Goal: Task Accomplishment & Management: Use online tool/utility

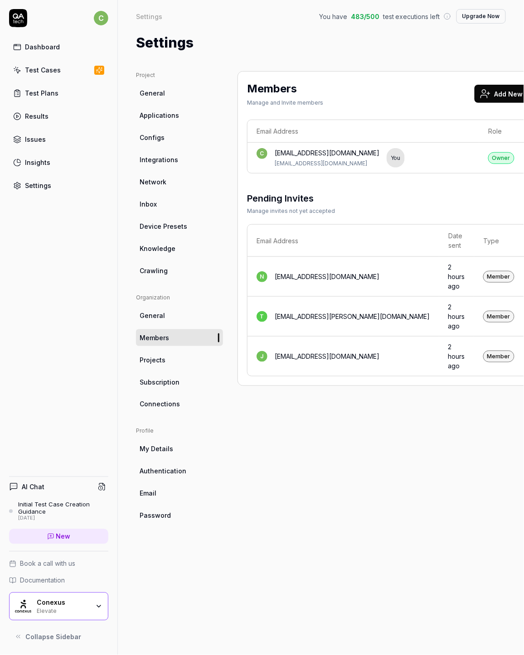
click at [349, 406] on div "Members Manage and Invite members Add New Members Email Address Role c [EMAIL_A…" at bounding box center [403, 354] width 332 height 566
click at [325, 320] on div "[EMAIL_ADDRESS][PERSON_NAME][DOMAIN_NAME]" at bounding box center [351, 317] width 155 height 10
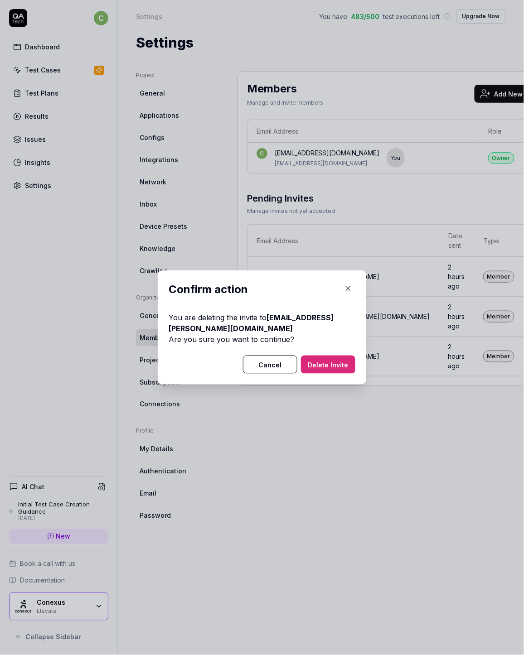
click at [326, 369] on button "Delete Invite" at bounding box center [328, 365] width 54 height 18
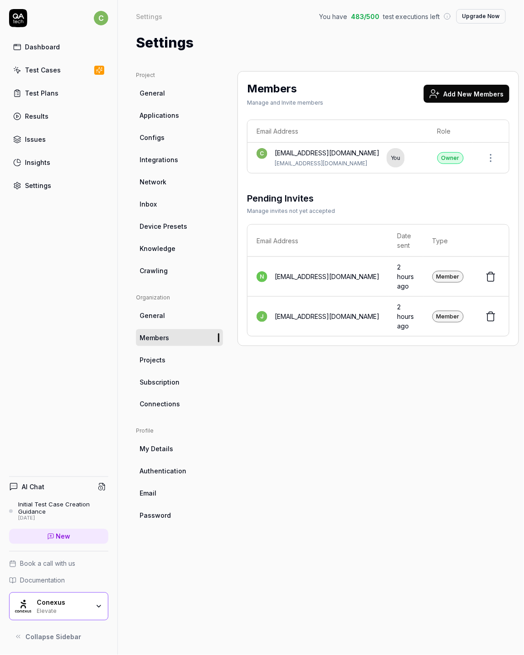
drag, startPoint x: 457, startPoint y: 431, endPoint x: 447, endPoint y: 383, distance: 48.6
click at [457, 428] on div "Members Manage and Invite members Add New Members Email Address Role c [EMAIL_A…" at bounding box center [377, 354] width 281 height 566
click at [465, 94] on button "Add New Members" at bounding box center [466, 94] width 86 height 18
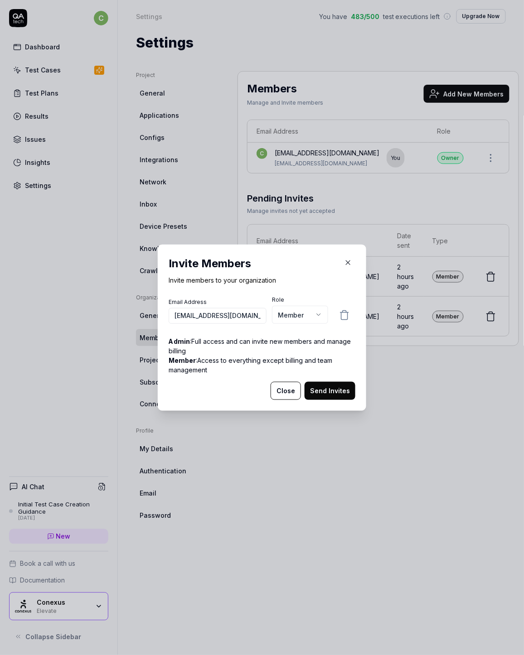
scroll to position [0, 15]
type input "[EMAIL_ADDRESS][DOMAIN_NAME]"
click at [332, 396] on button "Send Invites" at bounding box center [329, 391] width 51 height 18
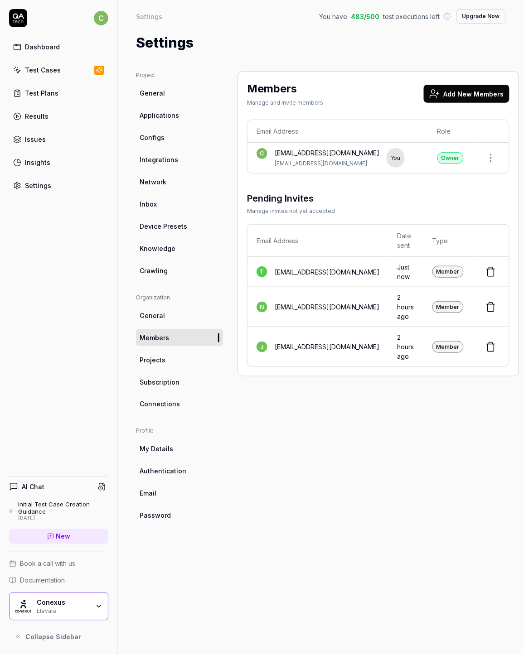
click at [44, 67] on div "Test Cases" at bounding box center [43, 70] width 36 height 10
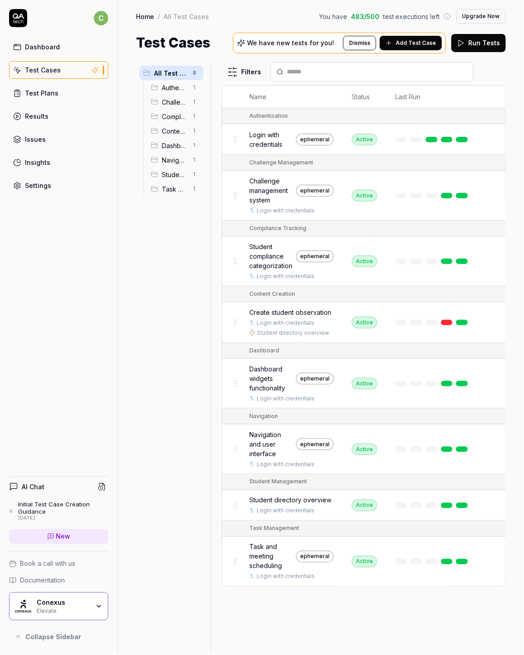
click at [285, 308] on span "Create student observation" at bounding box center [290, 313] width 82 height 10
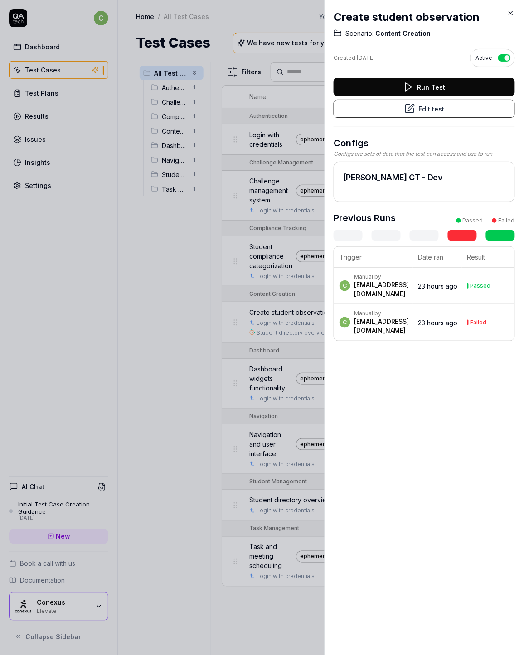
click at [490, 235] on link at bounding box center [499, 235] width 29 height 11
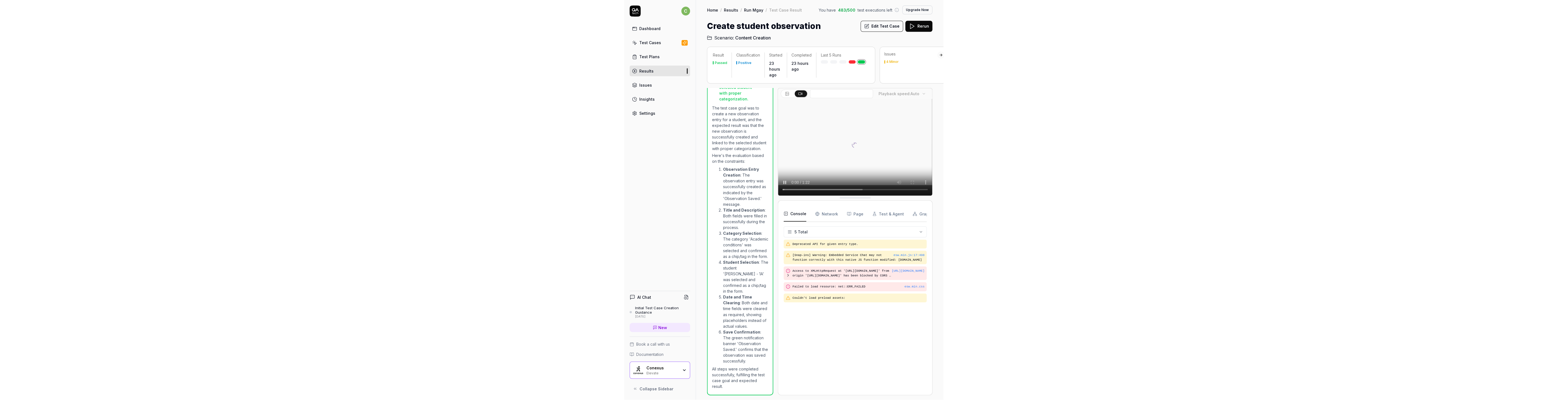
scroll to position [97, 0]
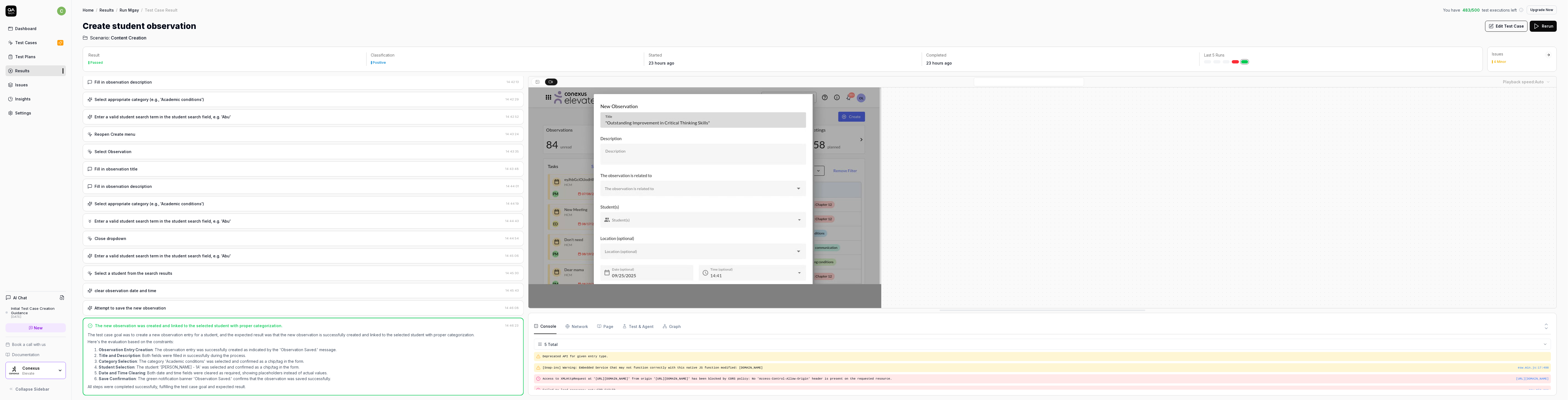
click at [33, 311] on div "Initial Test Case Creation Guidance" at bounding box center [38, 311] width 55 height 9
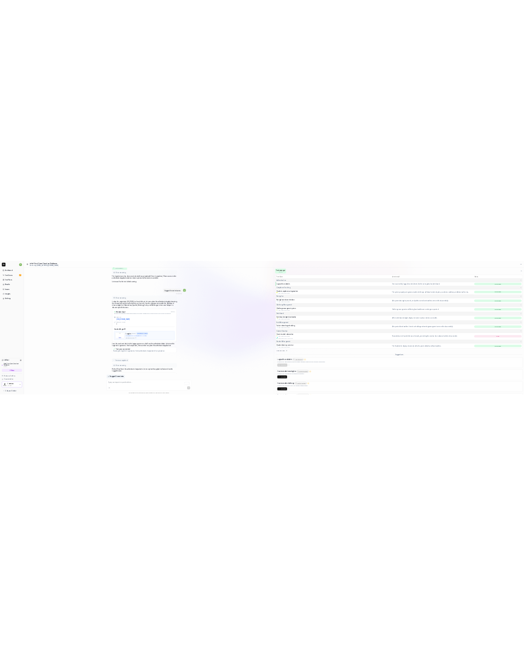
scroll to position [2181, 0]
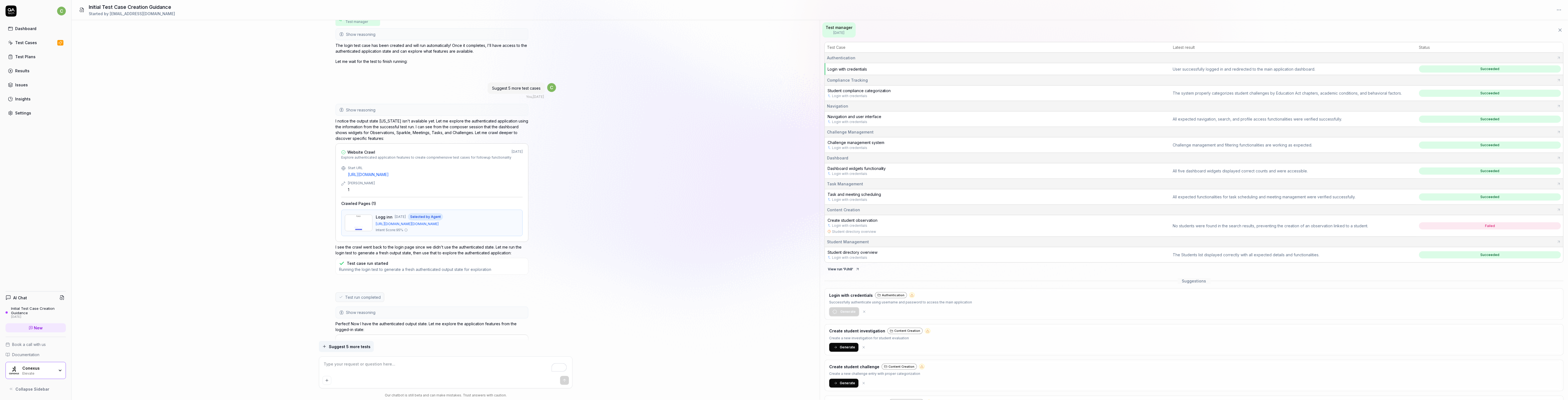
click at [318, 223] on td "Create student observation Login with credentials Student directory overview" at bounding box center [998, 225] width 346 height 21
click at [318, 223] on link "Login with credentials" at bounding box center [850, 225] width 35 height 5
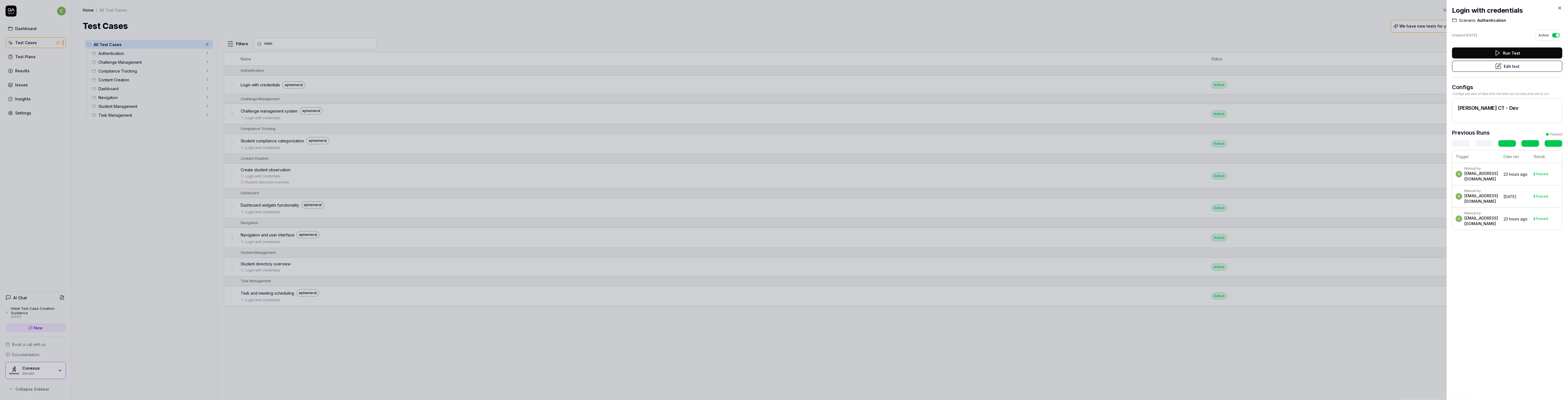
drag, startPoint x: 1545, startPoint y: 142, endPoint x: 1536, endPoint y: 145, distance: 9.5
click at [318, 143] on link at bounding box center [1553, 143] width 18 height 7
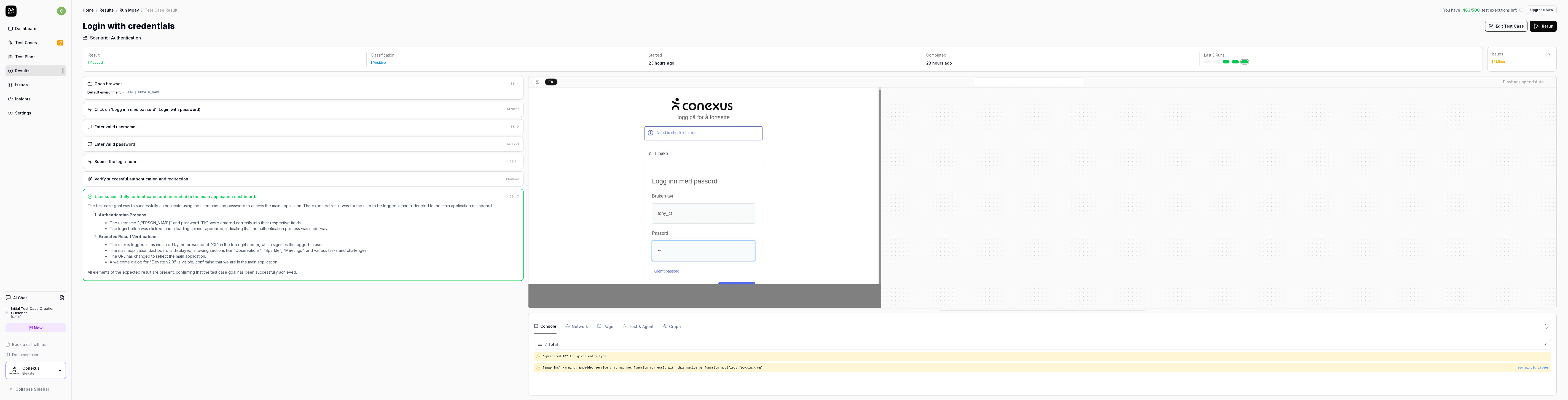
click at [318, 21] on button "Edit Test Case" at bounding box center [1507, 26] width 43 height 11
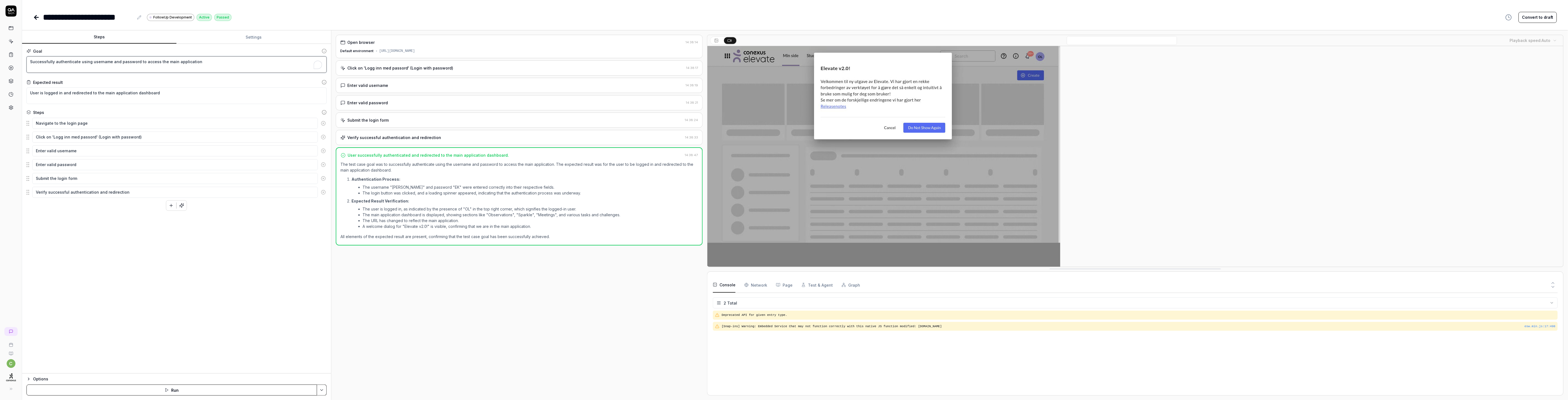
click at [215, 60] on textarea "Successfully authenticate using username and password to access the main applic…" at bounding box center [176, 64] width 300 height 16
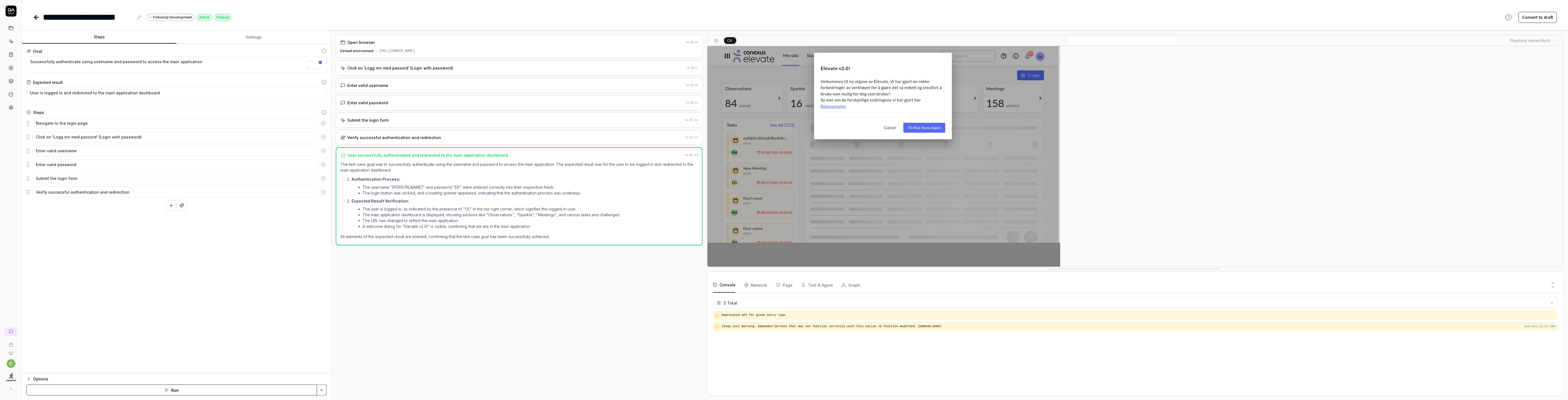
type textarea "*"
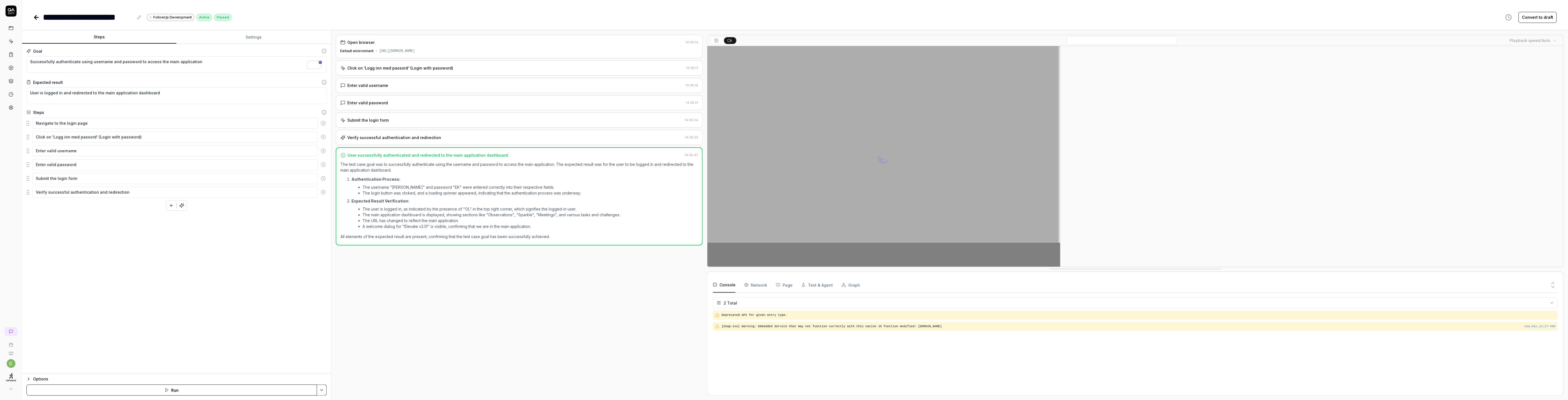
click at [234, 32] on button "Settings" at bounding box center [254, 37] width 155 height 13
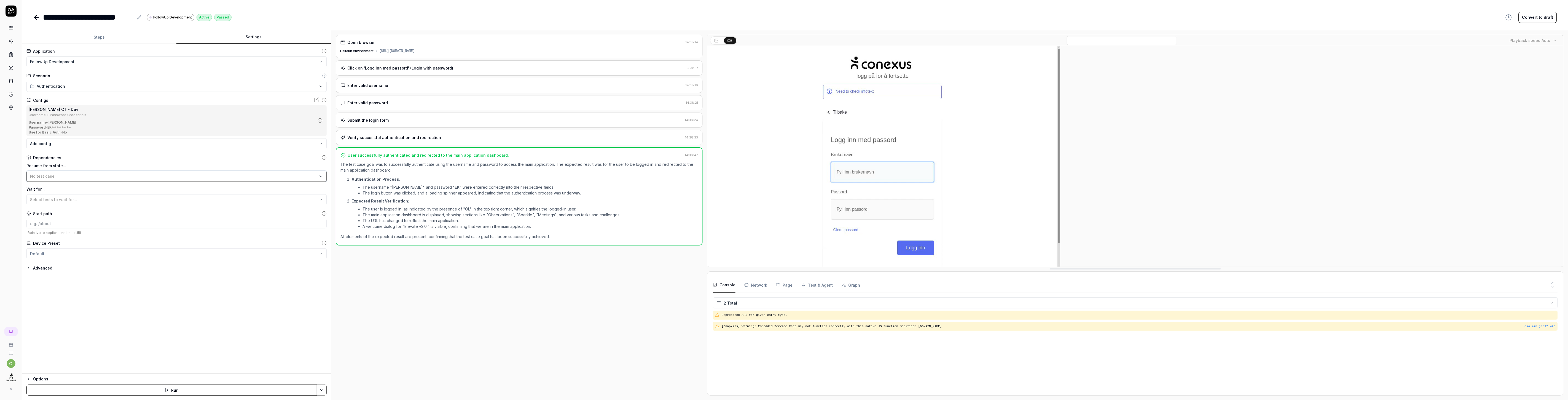
click at [67, 175] on div "No test case" at bounding box center [173, 176] width 287 height 6
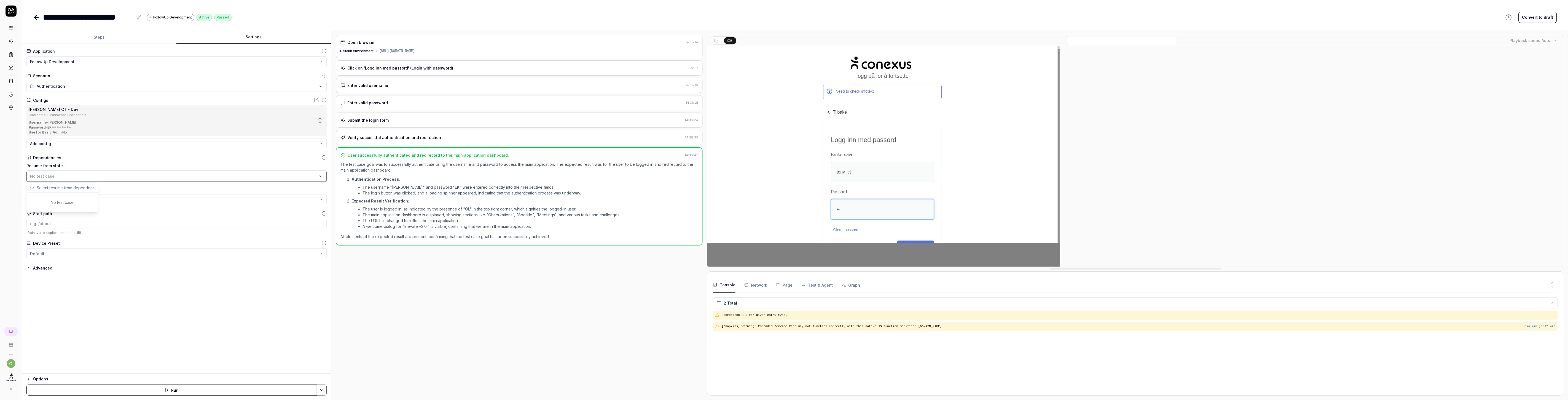
click at [81, 177] on div "No test case" at bounding box center [173, 176] width 287 height 6
click at [63, 178] on div "No test case" at bounding box center [173, 176] width 287 height 6
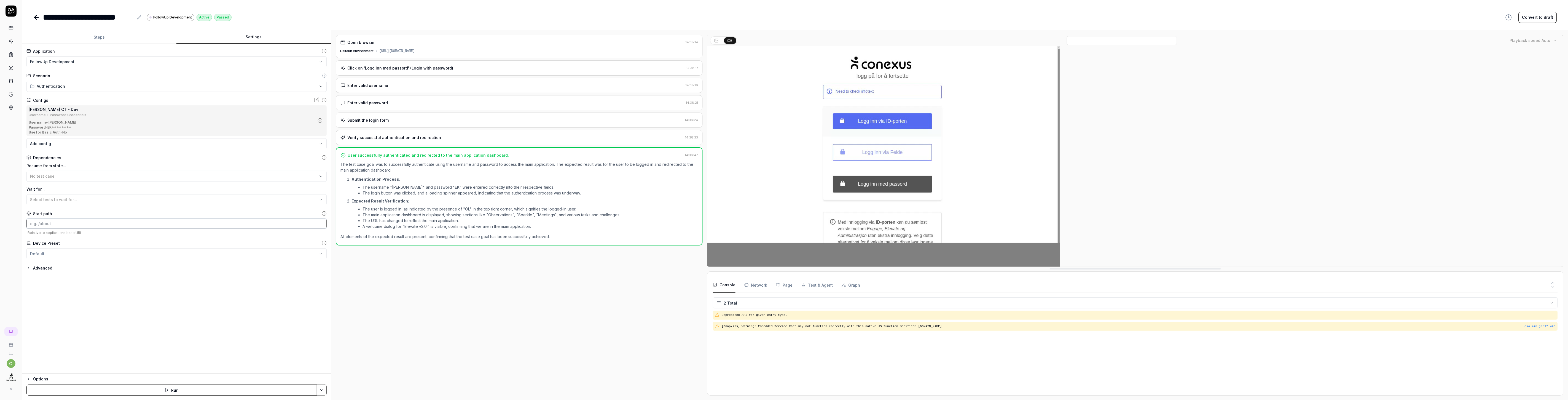
click at [48, 222] on input at bounding box center [176, 223] width 300 height 10
